Goal: Task Accomplishment & Management: Use online tool/utility

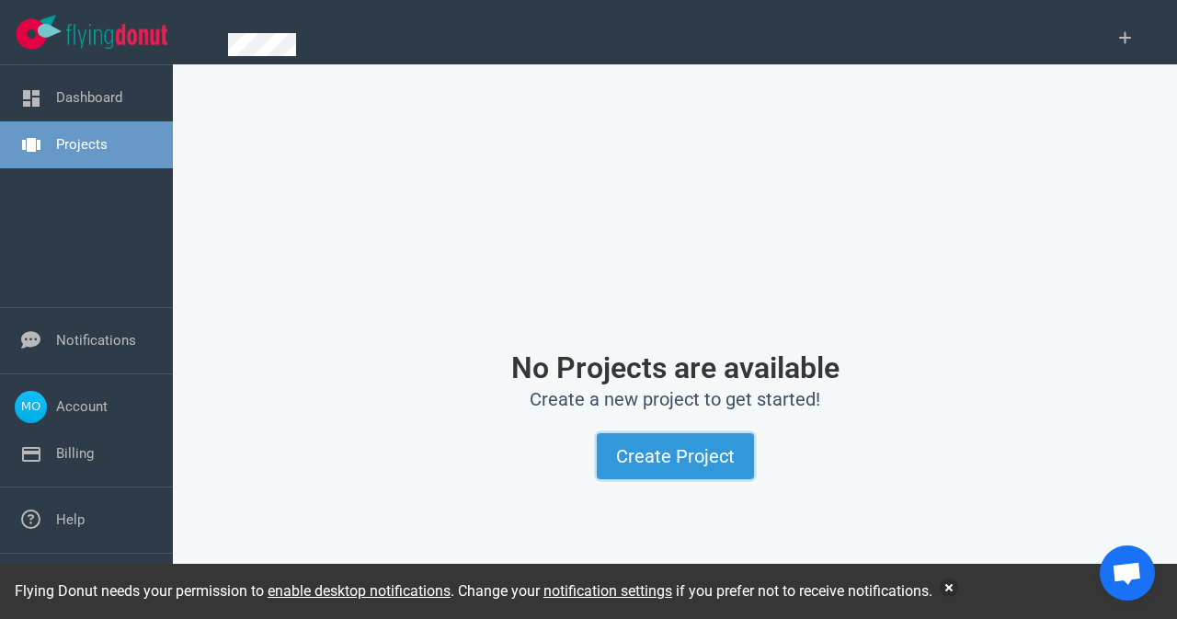
click at [681, 465] on button "Create Project" at bounding box center [675, 456] width 157 height 46
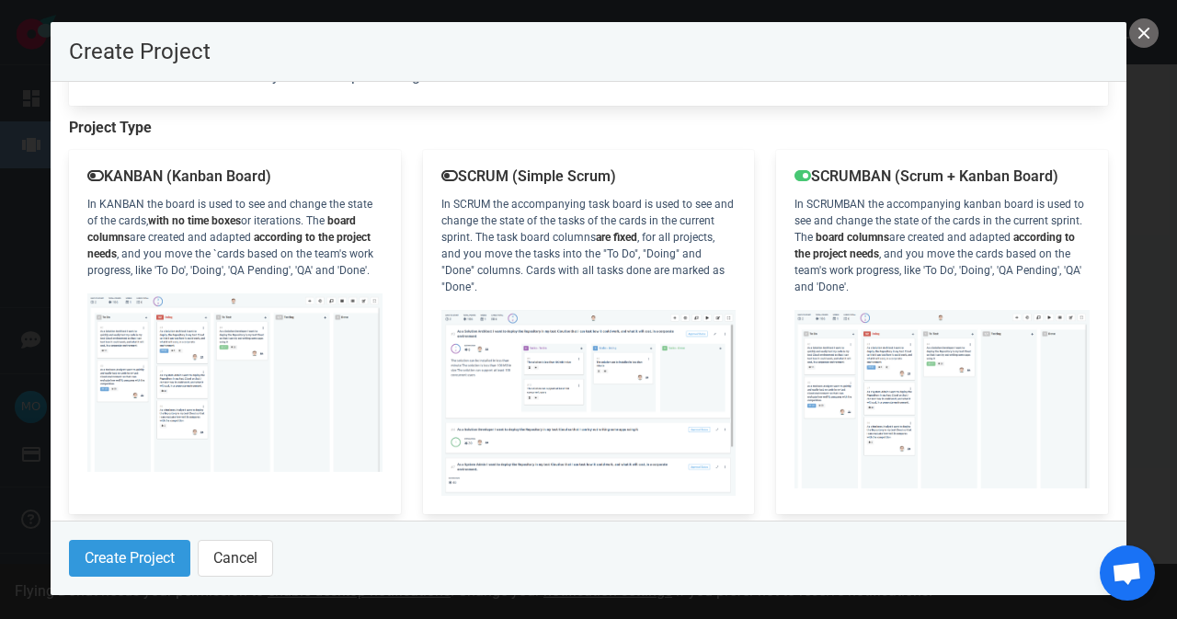
scroll to position [270, 0]
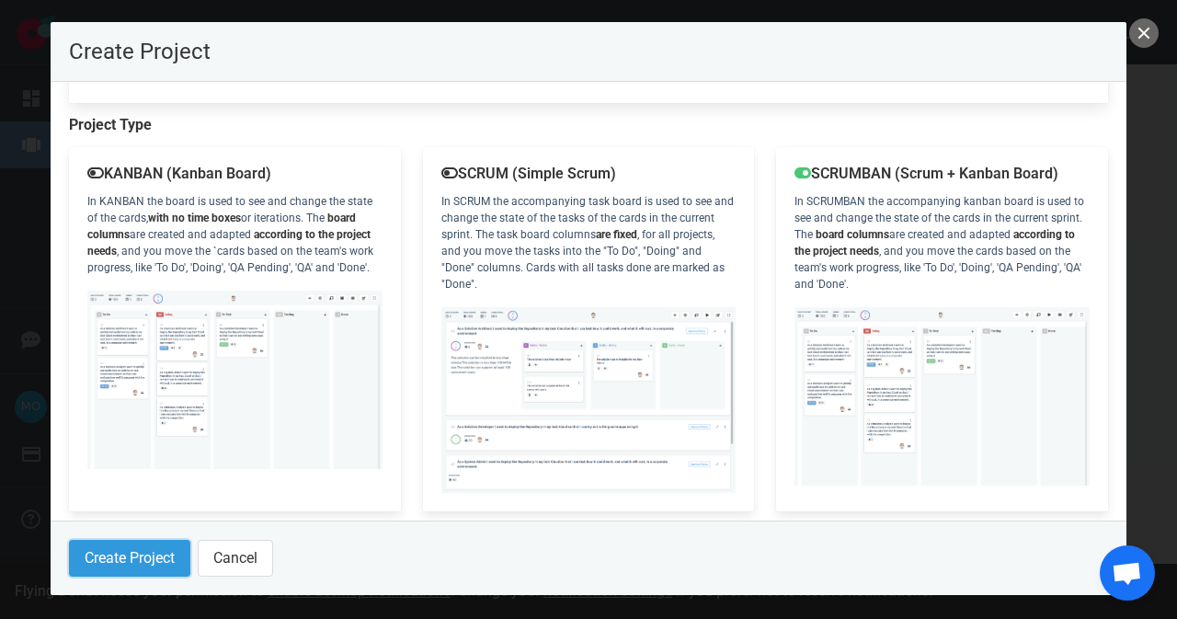
click at [105, 561] on button "Create Project" at bounding box center [129, 558] width 121 height 37
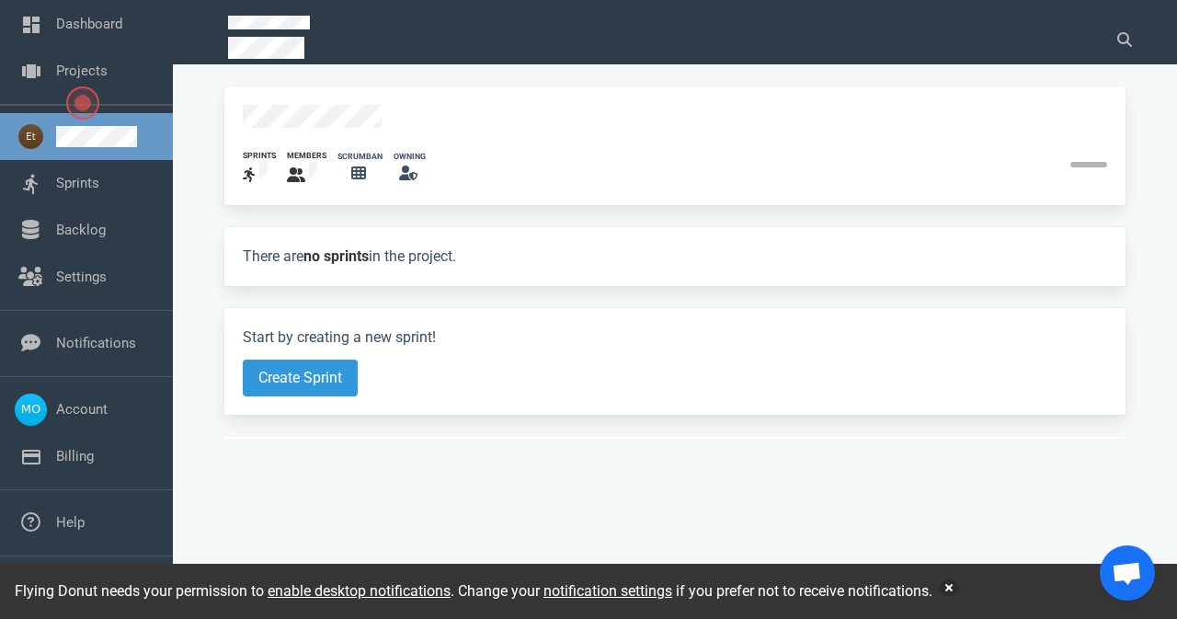
scroll to position [59, 0]
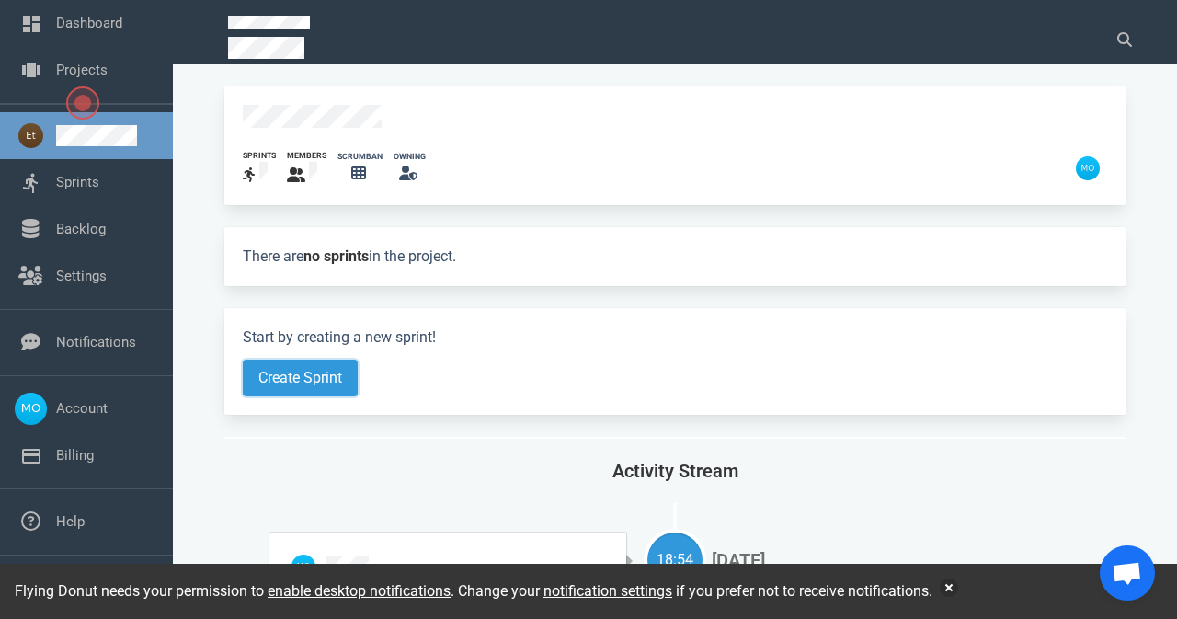
click at [292, 367] on button "Create Sprint" at bounding box center [300, 378] width 115 height 37
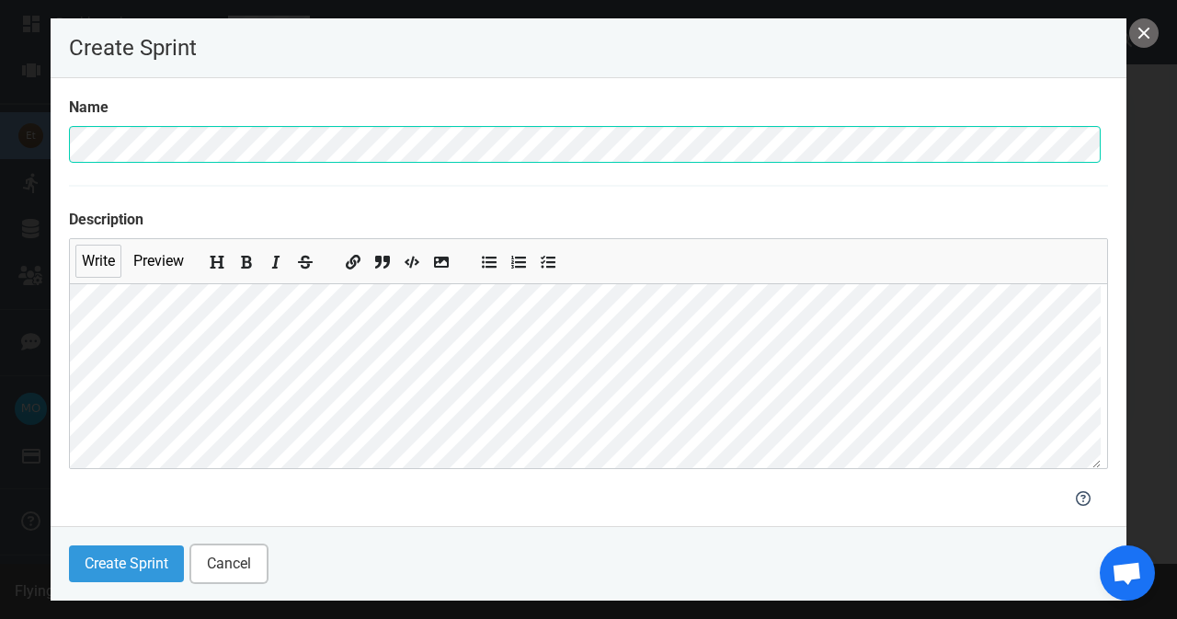
click at [239, 555] on button "Cancel" at bounding box center [228, 563] width 75 height 37
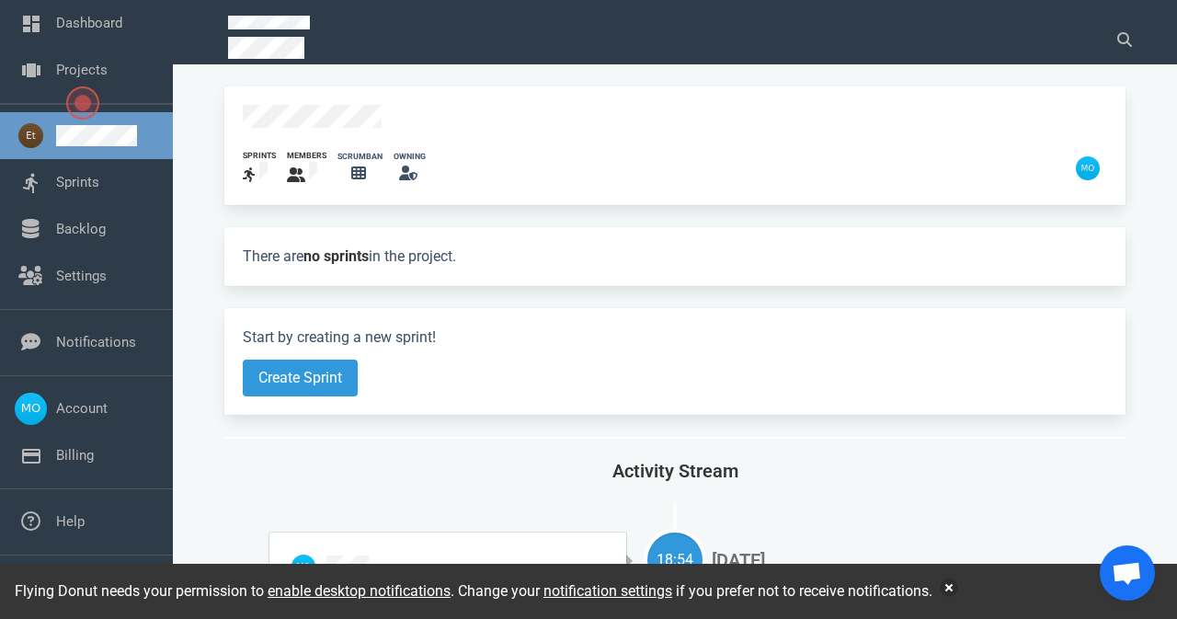
click at [353, 166] on icon at bounding box center [358, 173] width 15 height 15
click at [292, 368] on button "Create Sprint" at bounding box center [300, 378] width 115 height 37
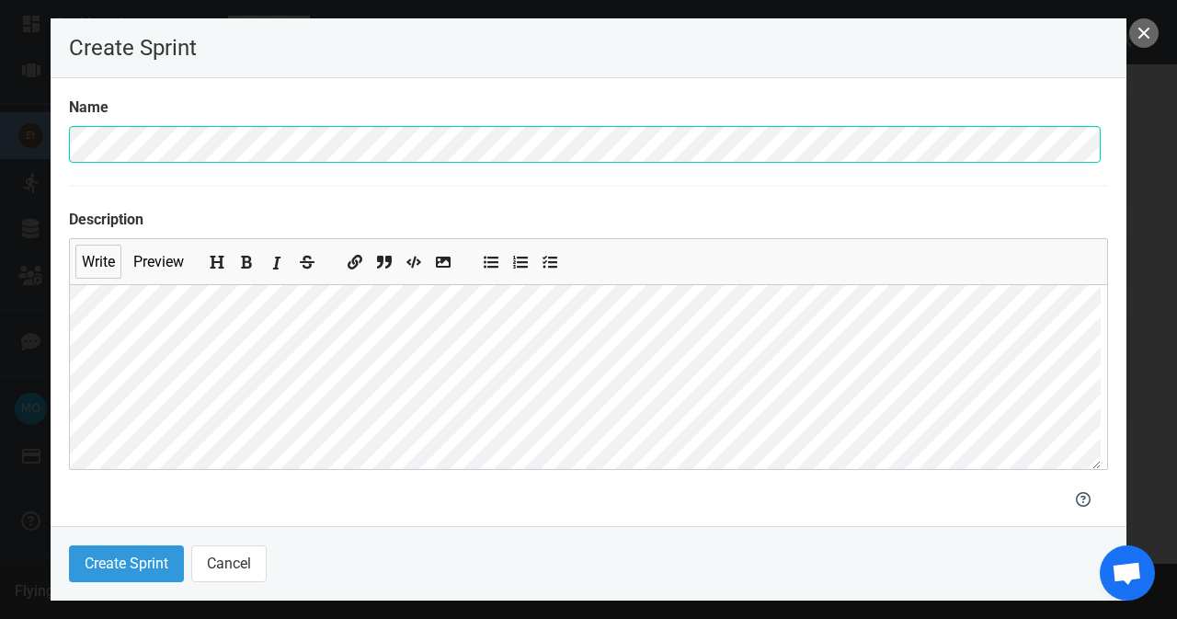
click at [270, 255] on button "Add italic text" at bounding box center [277, 258] width 24 height 20
click at [114, 564] on button "Create Sprint" at bounding box center [126, 563] width 115 height 37
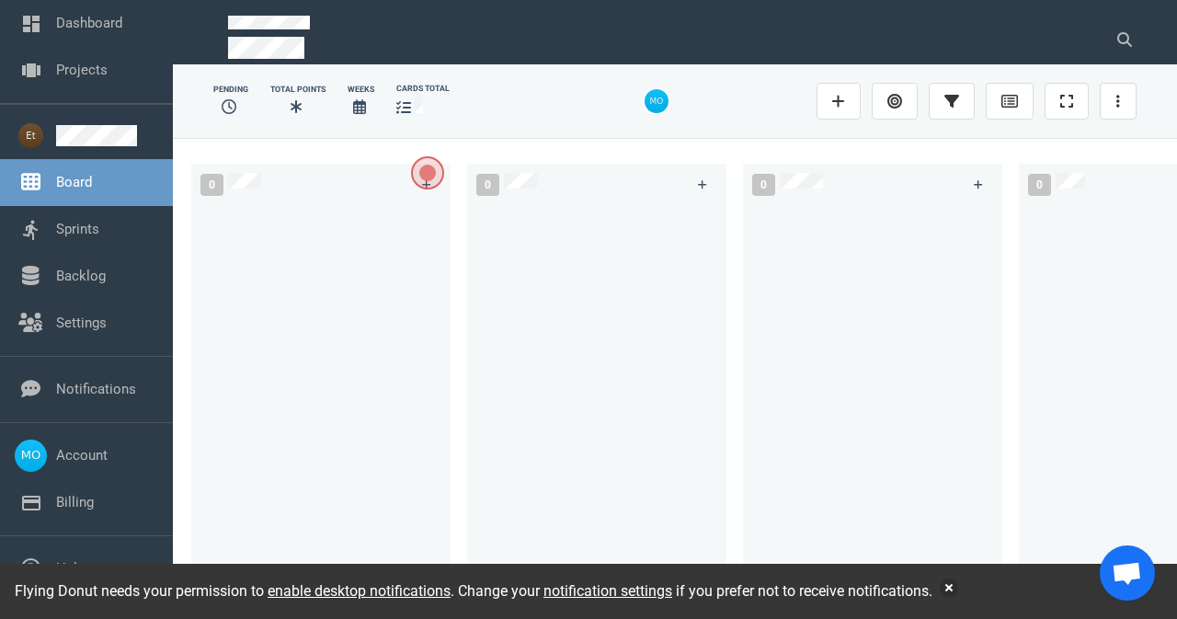
click at [432, 183] on span "Open the dialog" at bounding box center [427, 172] width 27 height 27
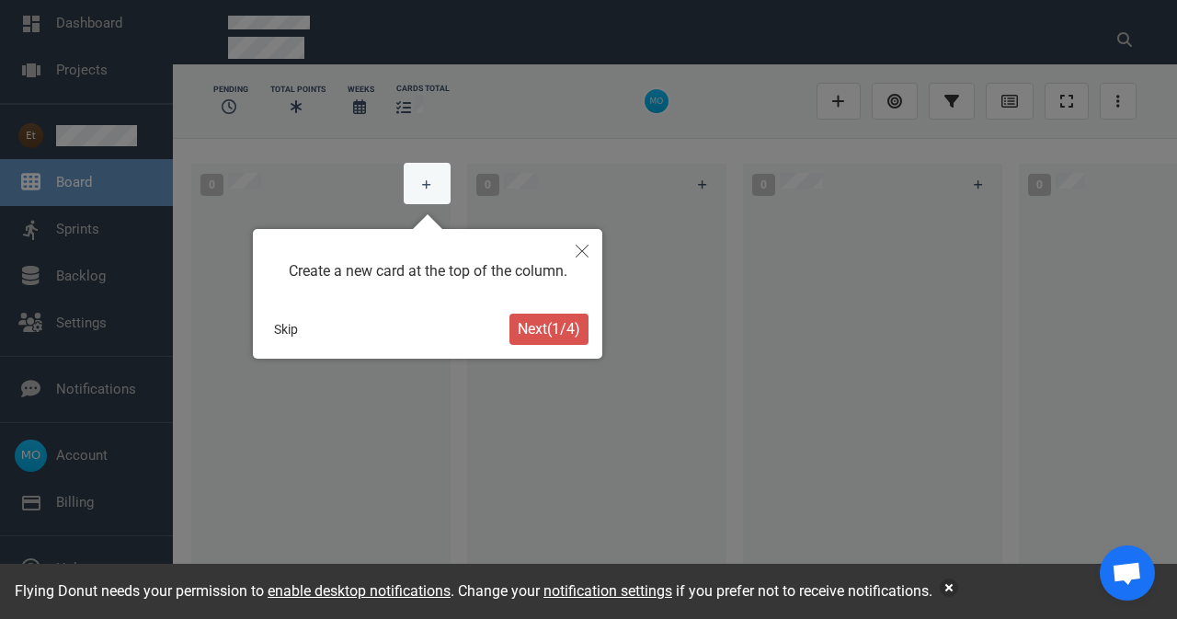
click at [538, 328] on span "Next ( 1 / 4 )" at bounding box center [549, 328] width 63 height 17
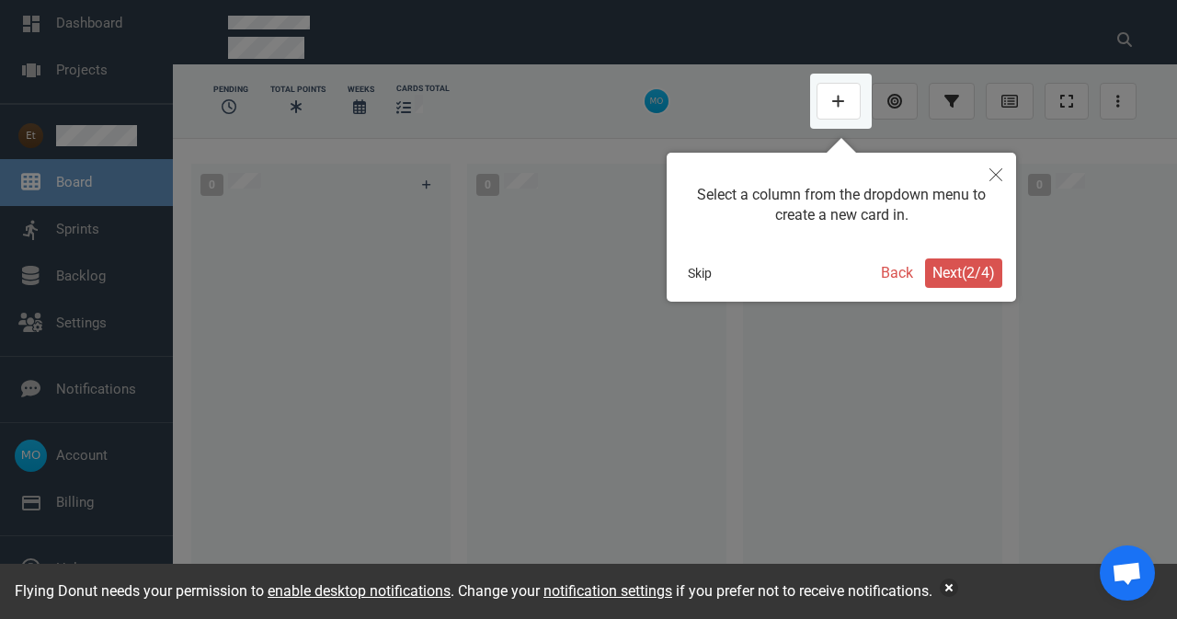
click at [966, 276] on span "Next ( 2 / 4 )" at bounding box center [964, 272] width 63 height 17
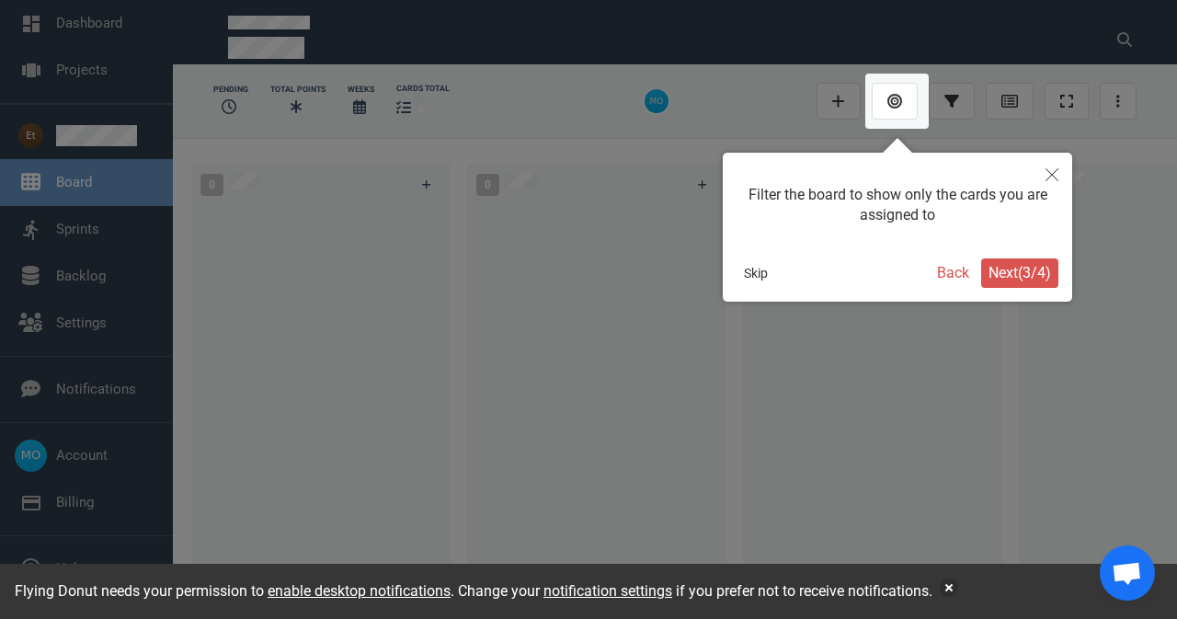
click at [989, 274] on span "Next ( 3 / 4 )" at bounding box center [1020, 272] width 63 height 17
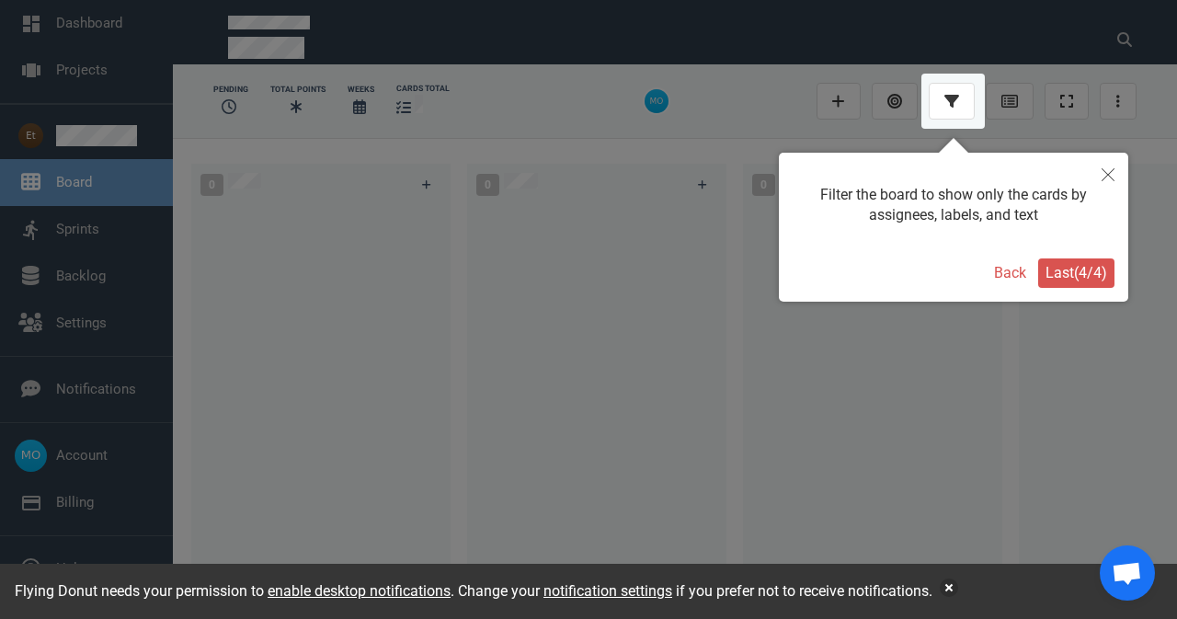
click at [1065, 272] on span "Last ( 4 / 4 )" at bounding box center [1077, 272] width 62 height 17
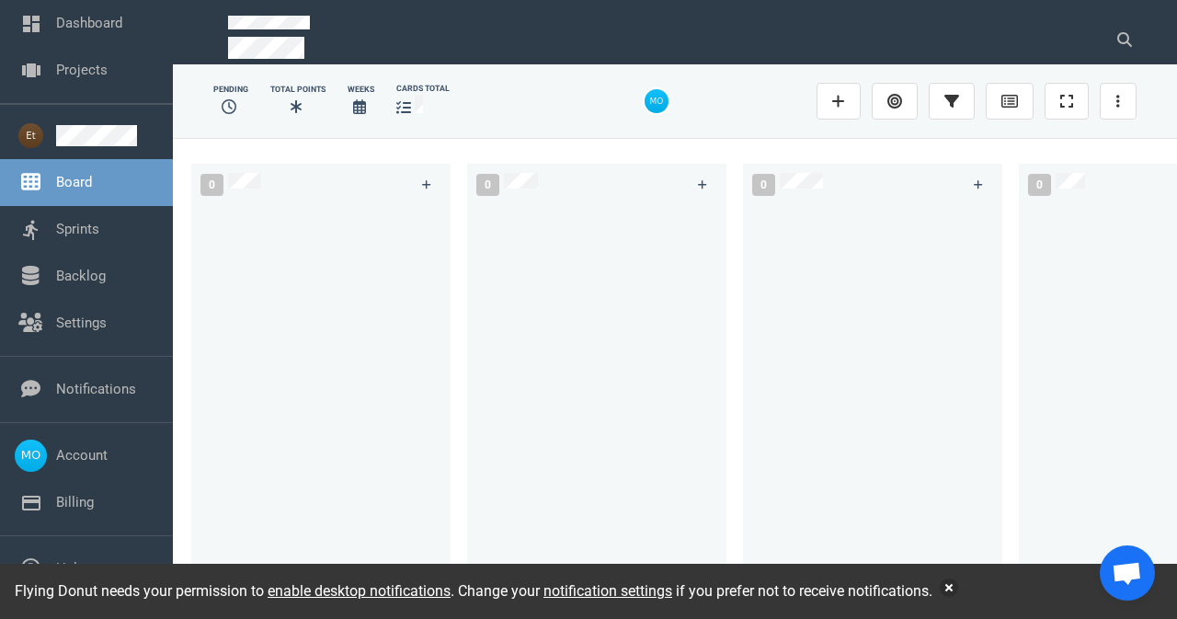
click at [80, 275] on link "Backlog" at bounding box center [81, 276] width 50 height 17
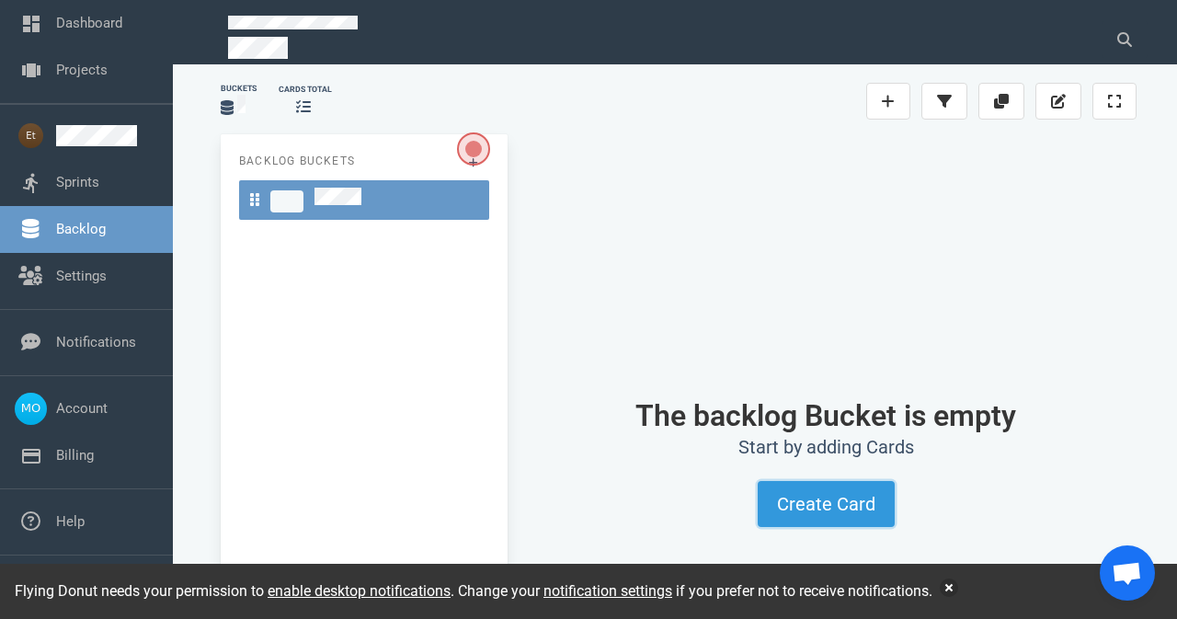
click at [857, 520] on button "Create Card" at bounding box center [826, 504] width 137 height 46
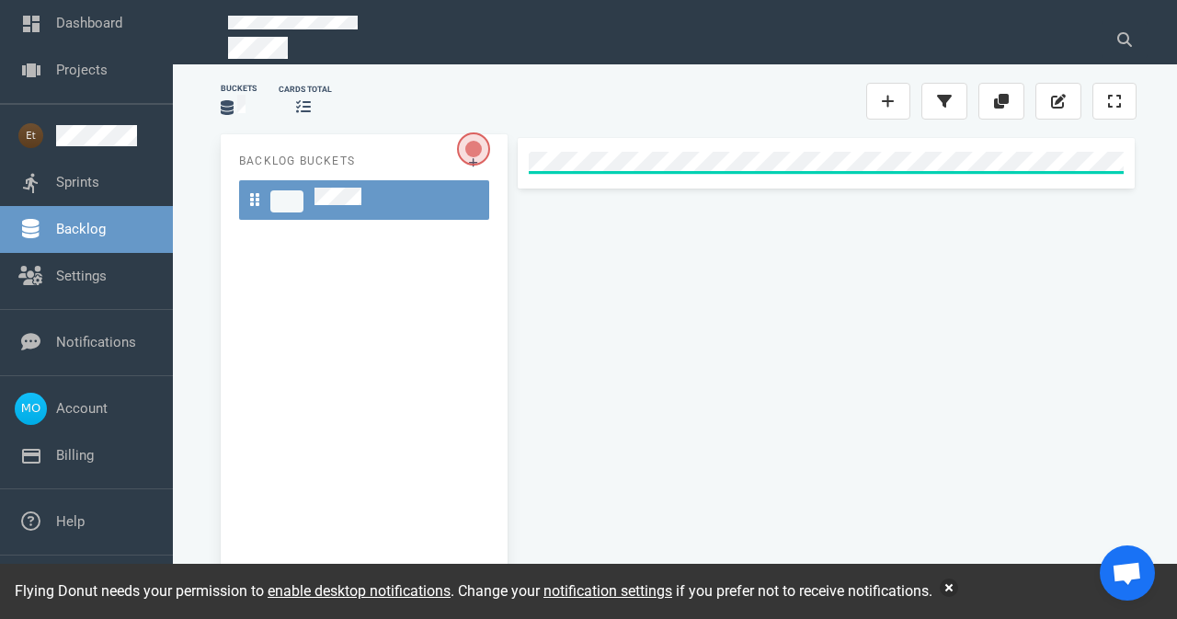
click at [713, 269] on div at bounding box center [826, 361] width 622 height 447
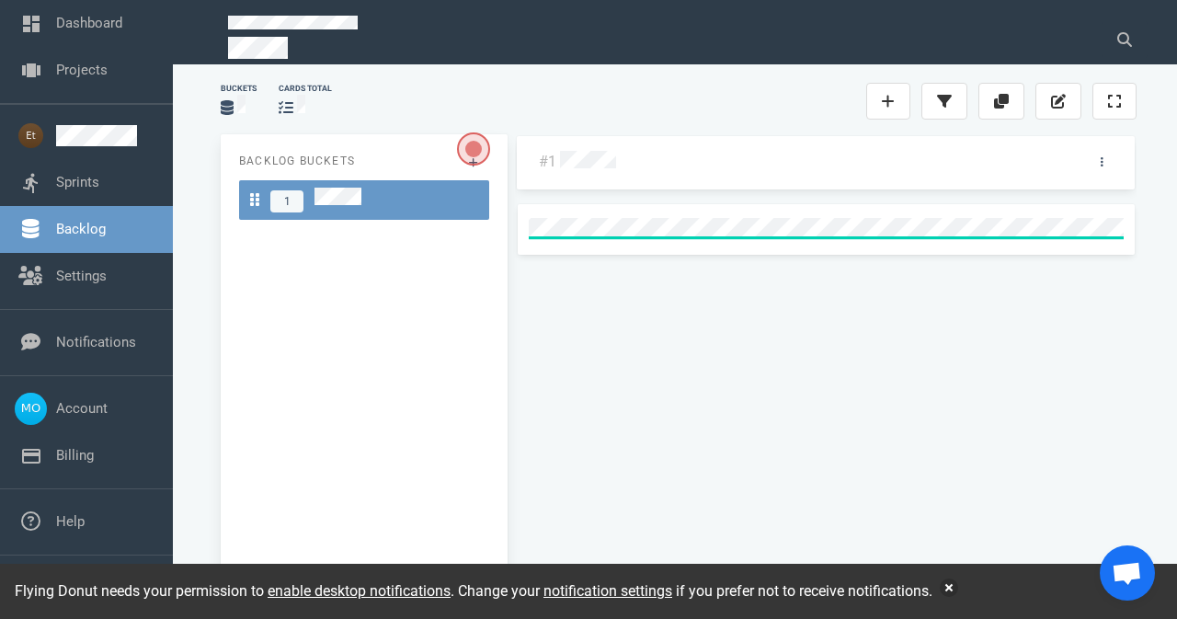
click at [708, 312] on div "#1" at bounding box center [826, 357] width 622 height 447
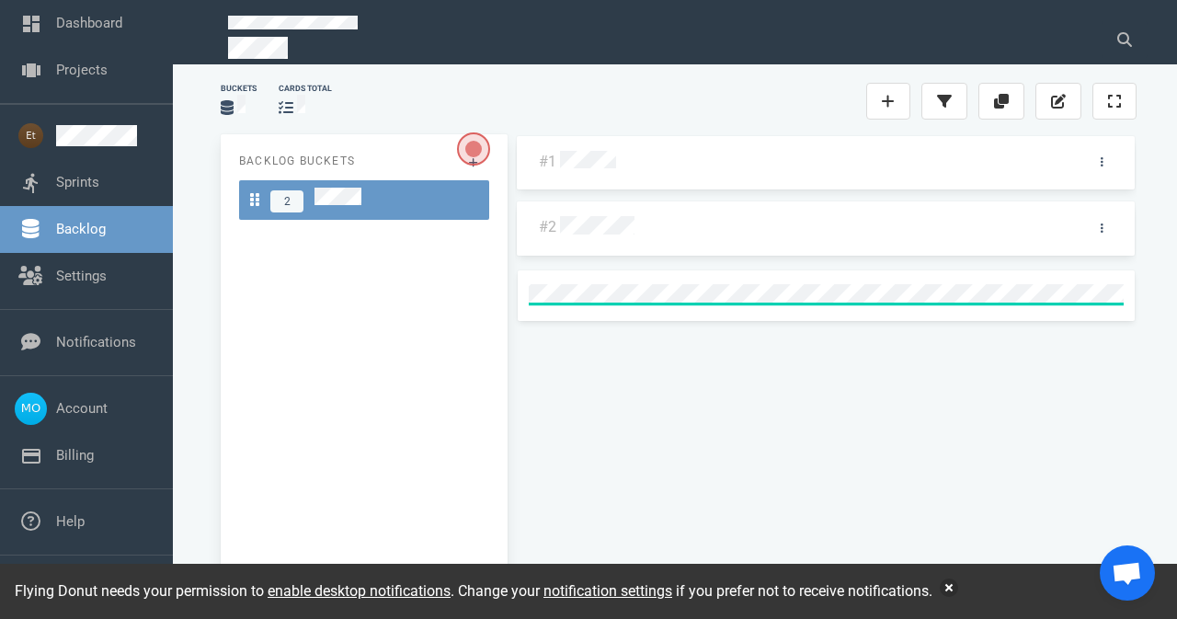
click at [631, 152] on div at bounding box center [813, 163] width 506 height 24
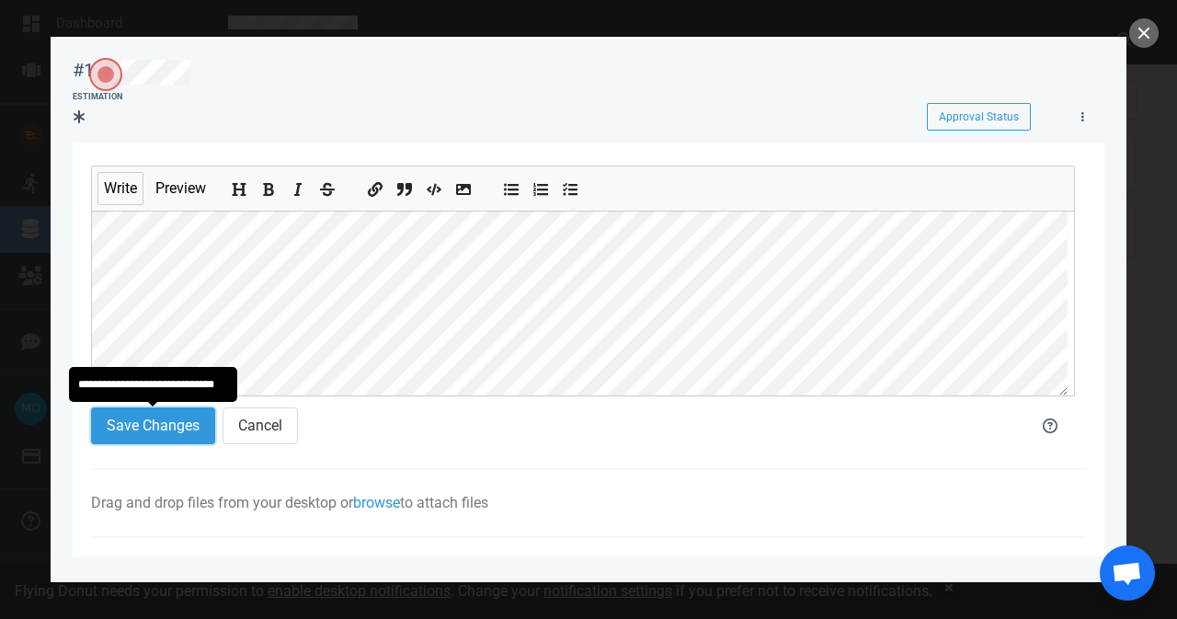
click at [186, 419] on button "Save Changes" at bounding box center [153, 426] width 124 height 37
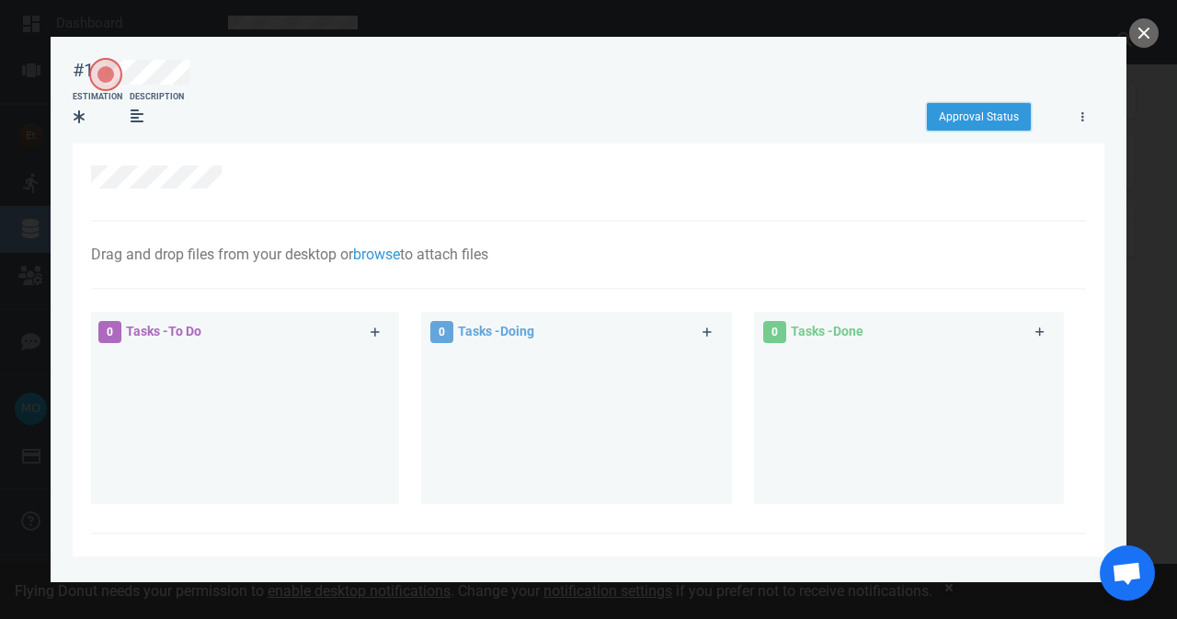
click at [1011, 111] on button "Approval Status" at bounding box center [979, 117] width 104 height 28
click at [458, 101] on div "Estimation Description" at bounding box center [483, 112] width 821 height 42
click at [1143, 25] on button "close" at bounding box center [1144, 32] width 29 height 29
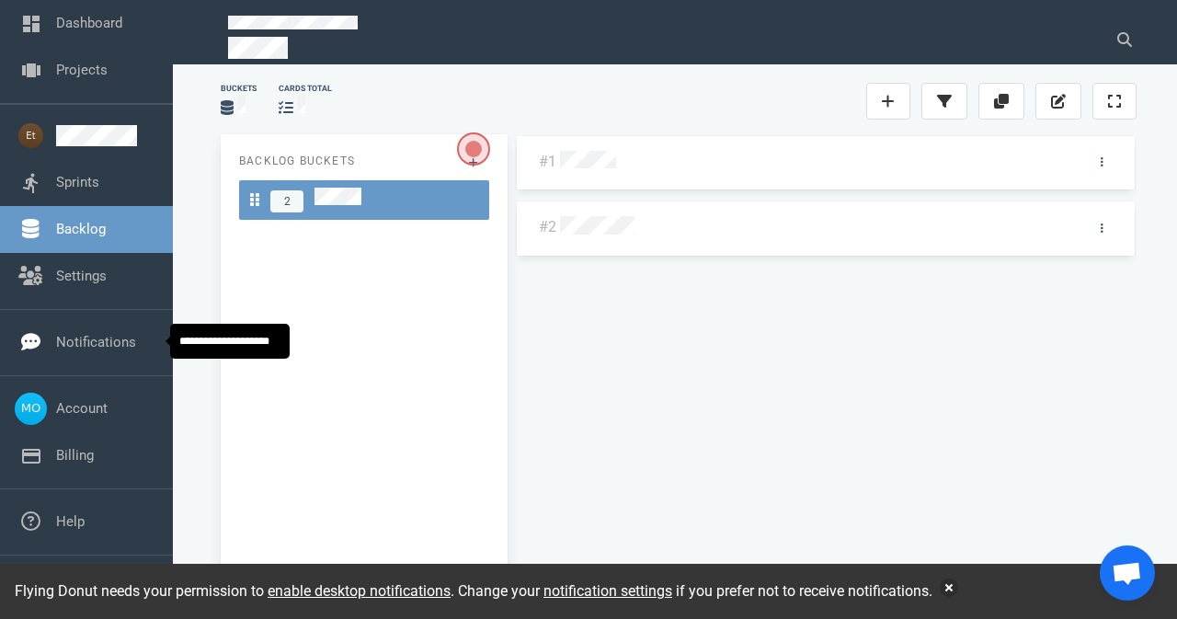
click at [85, 349] on link "Notifications" at bounding box center [96, 342] width 80 height 17
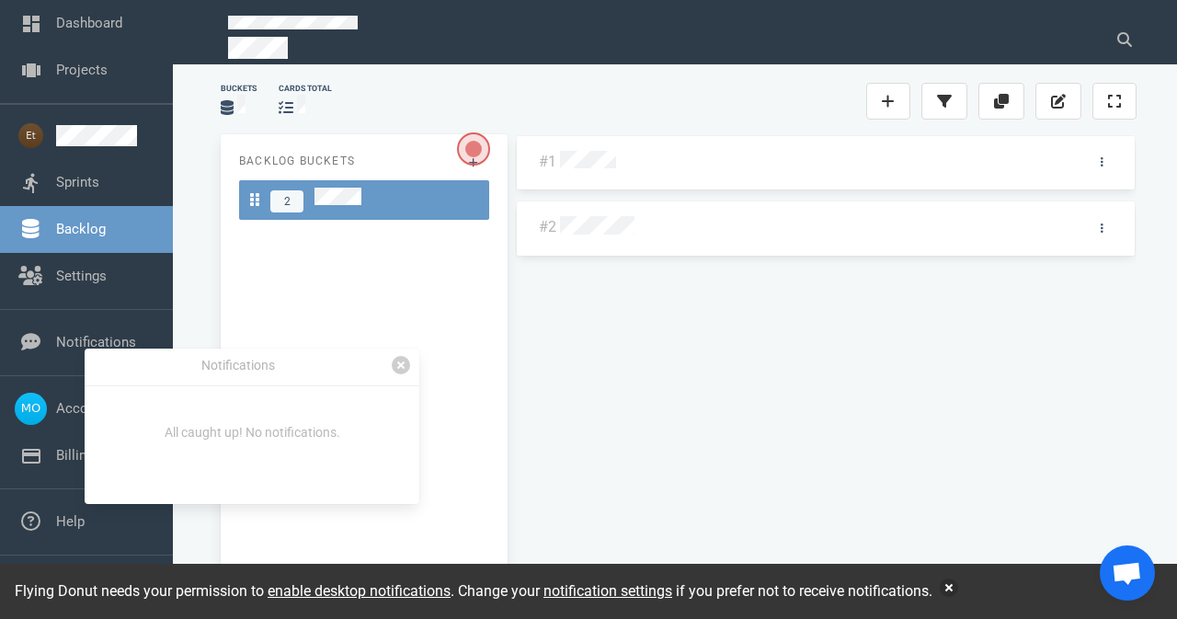
click at [401, 371] on link at bounding box center [401, 365] width 18 height 18
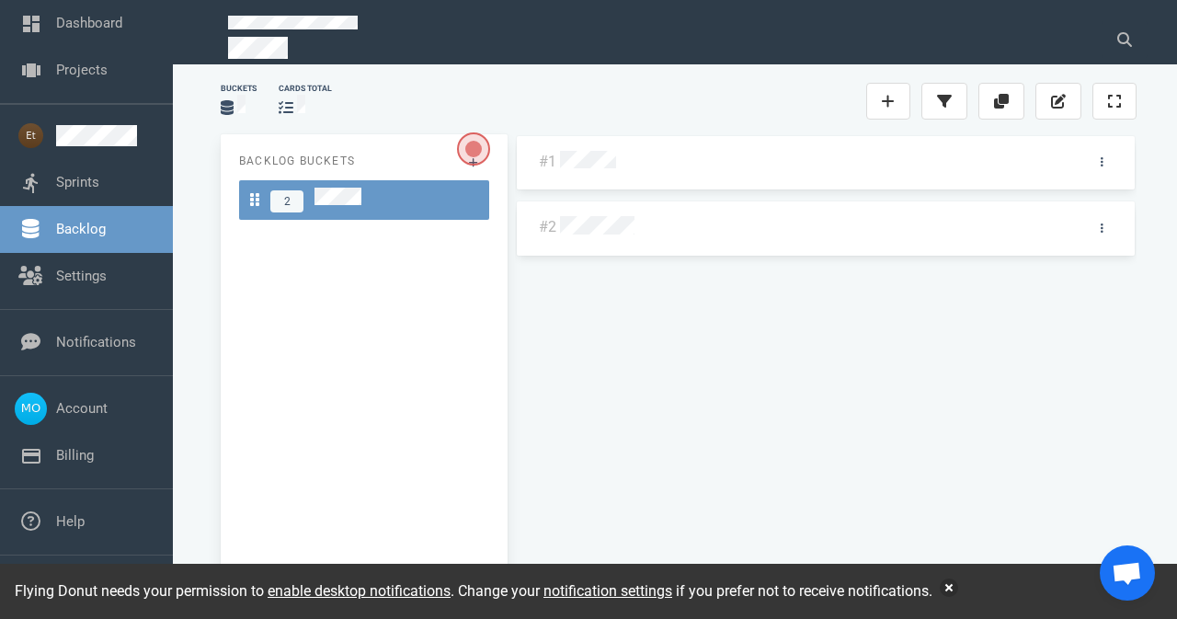
click at [99, 174] on link "Sprints" at bounding box center [77, 182] width 43 height 17
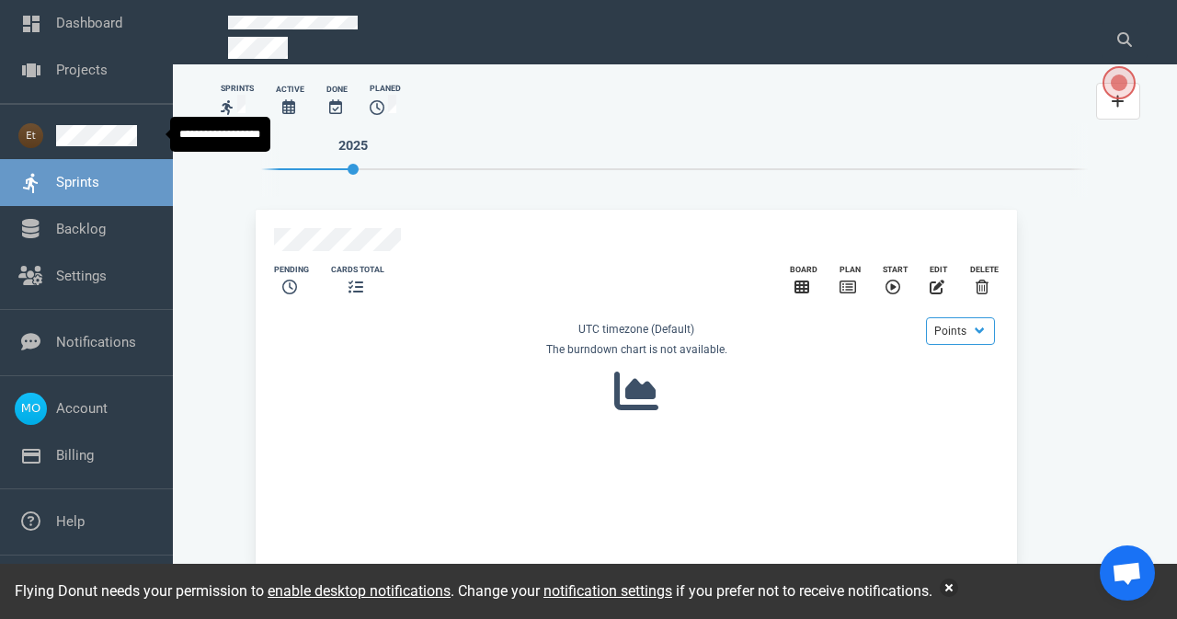
click at [56, 139] on link at bounding box center [107, 135] width 102 height 21
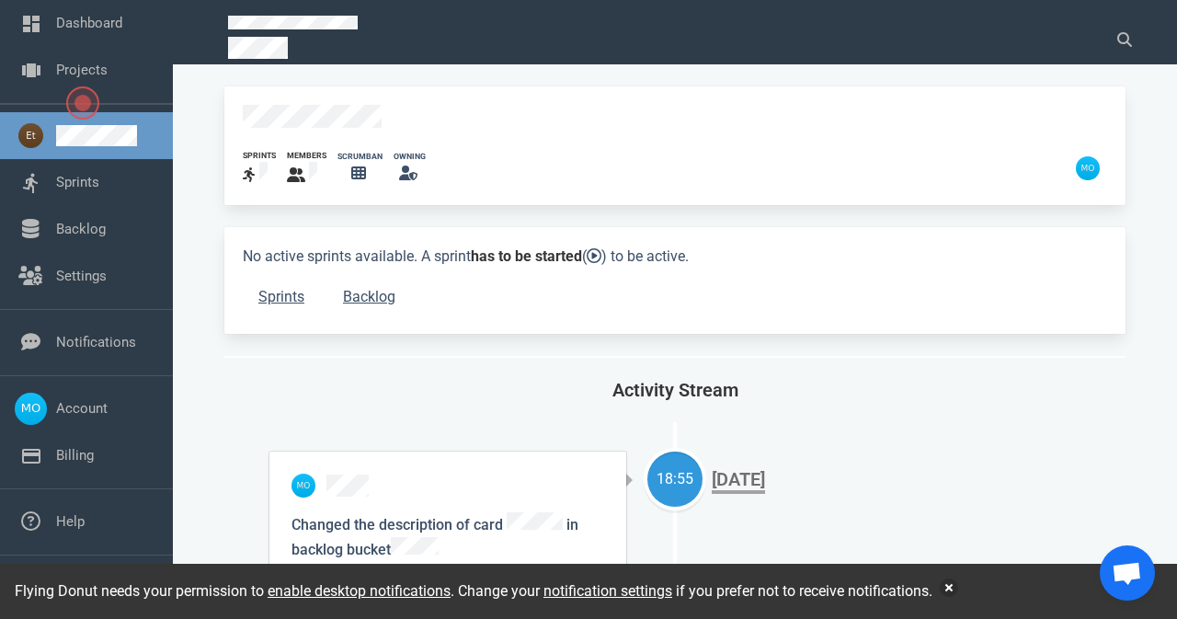
click at [60, 179] on link "Sprints" at bounding box center [77, 182] width 43 height 17
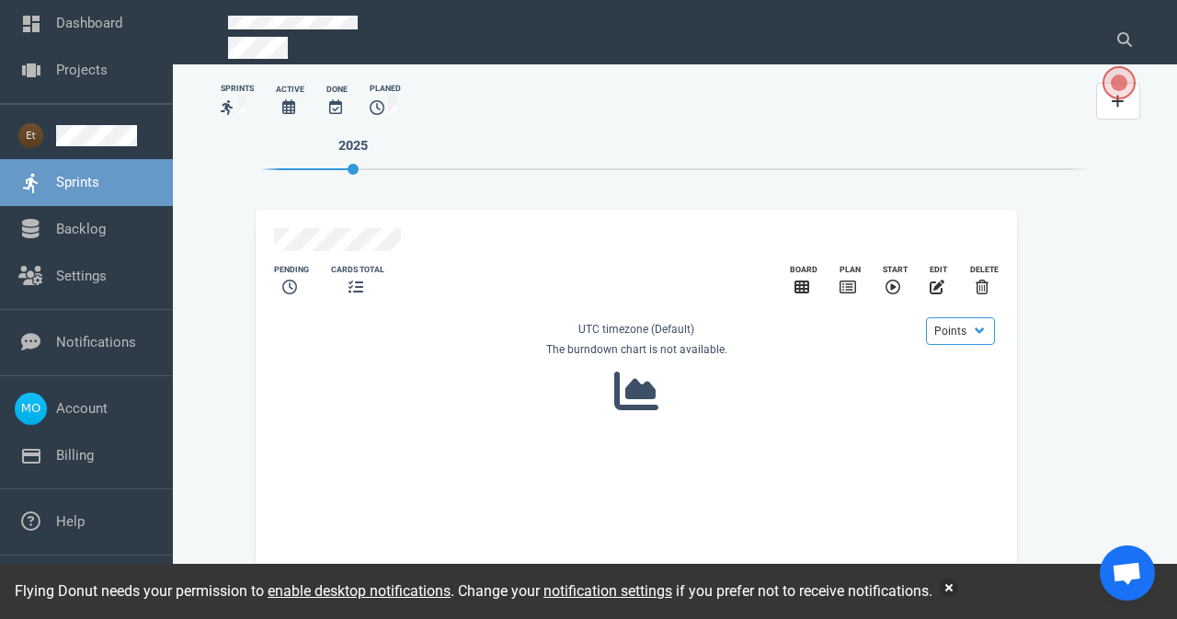
click at [892, 281] on icon "slide 1 of 1" at bounding box center [893, 287] width 15 height 15
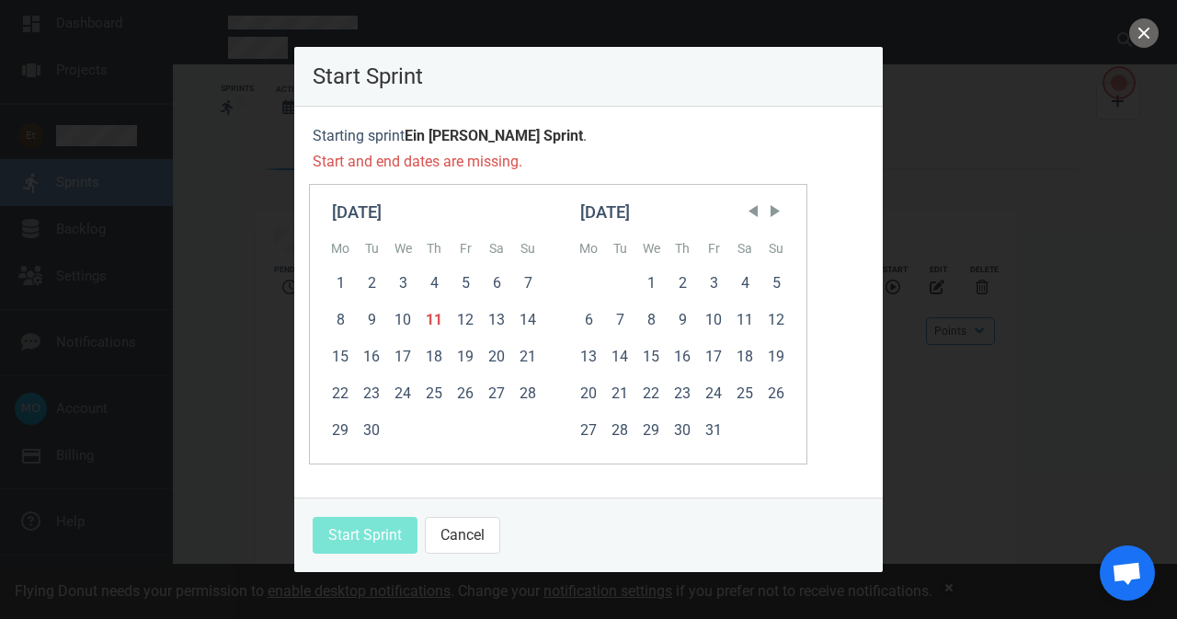
click at [684, 354] on div "16" at bounding box center [682, 357] width 31 height 37
click at [432, 312] on div "11" at bounding box center [434, 320] width 31 height 37
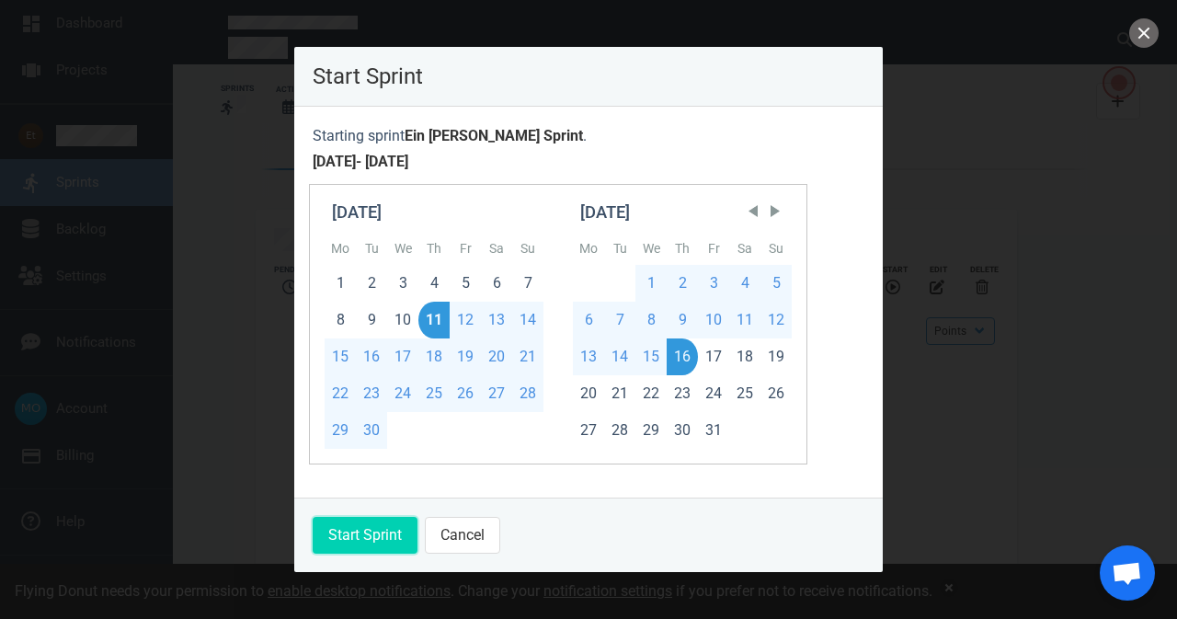
click at [356, 529] on button "Start Sprint" at bounding box center [365, 535] width 105 height 37
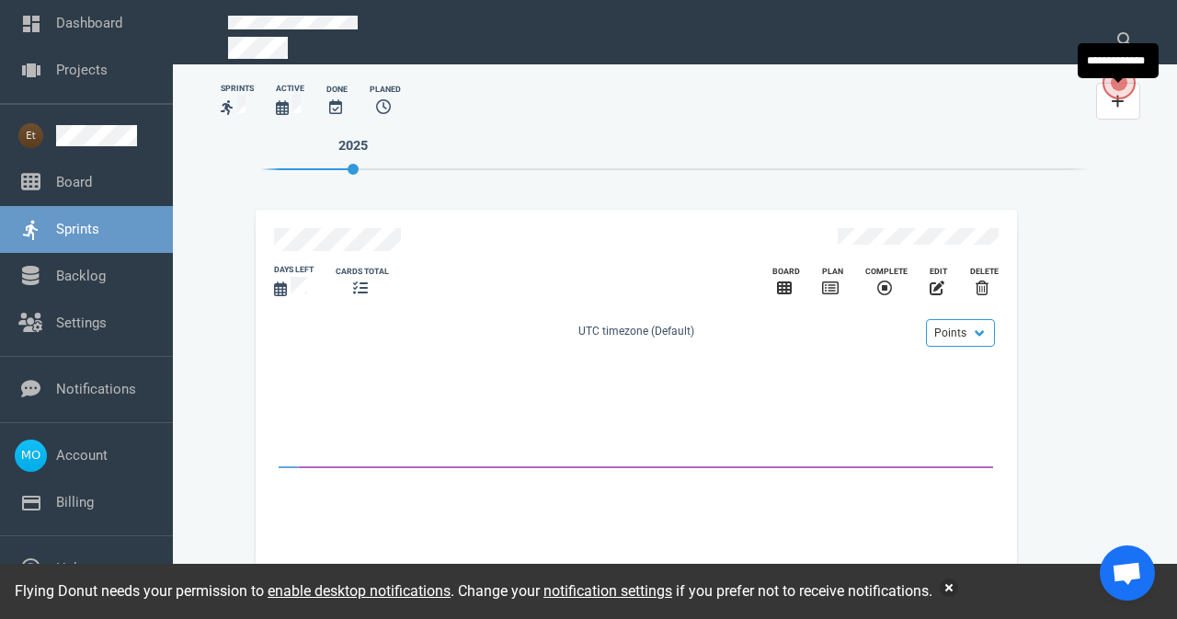
click at [1126, 104] on link at bounding box center [1118, 101] width 44 height 37
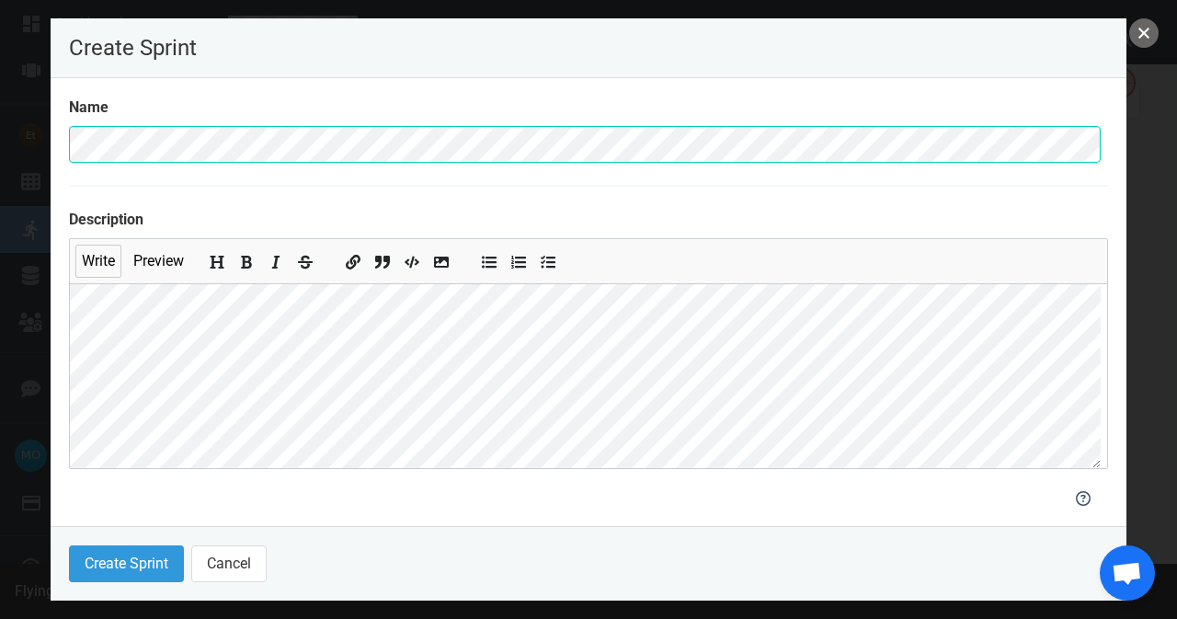
click at [1142, 36] on button "close" at bounding box center [1144, 32] width 29 height 29
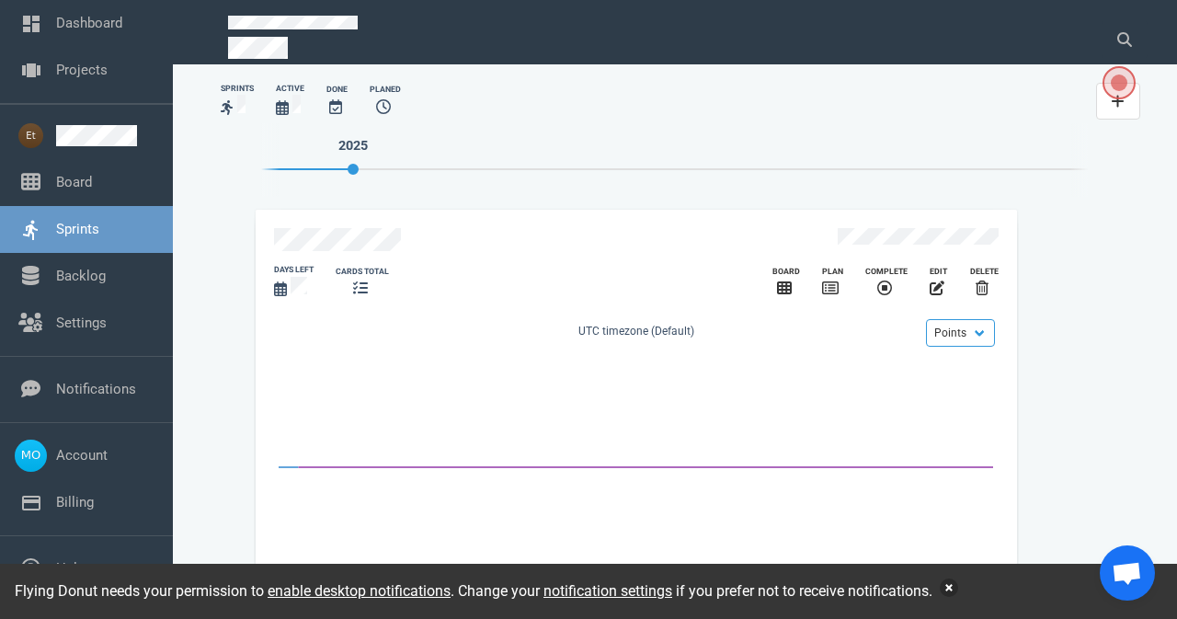
click at [952, 591] on button "button" at bounding box center [949, 588] width 18 height 18
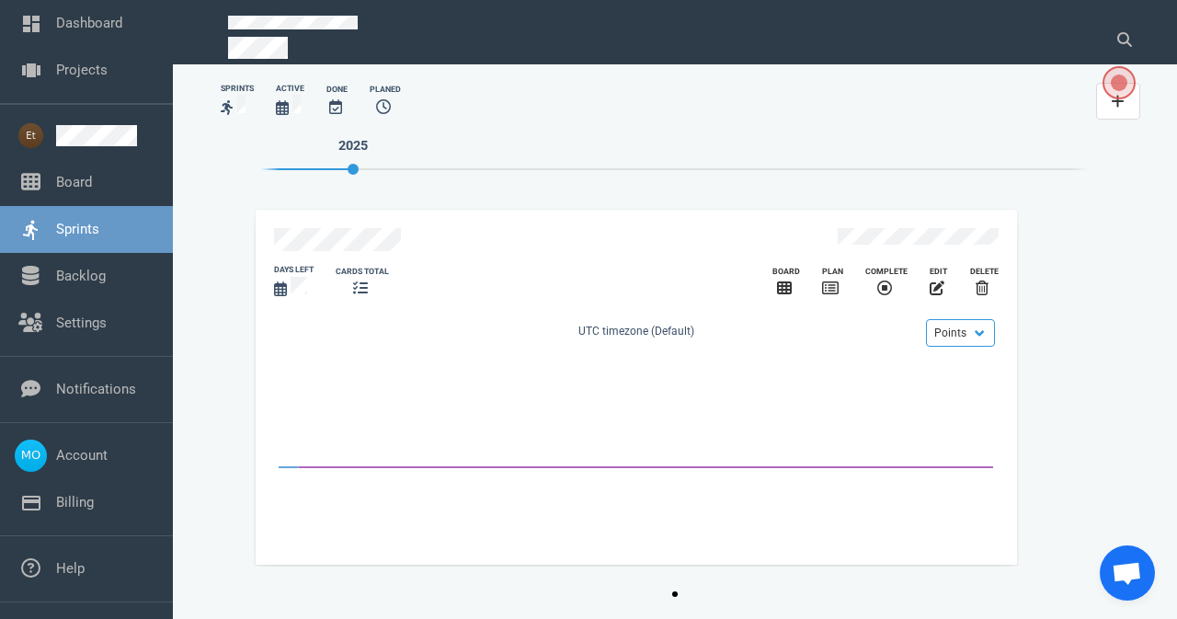
click at [1159, 162] on section "Sprints Active Done Planed 2025 Slide 1 of 1 days left cards total Board Plan C…" at bounding box center [675, 341] width 1005 height 555
